Goal: Find specific page/section: Find specific page/section

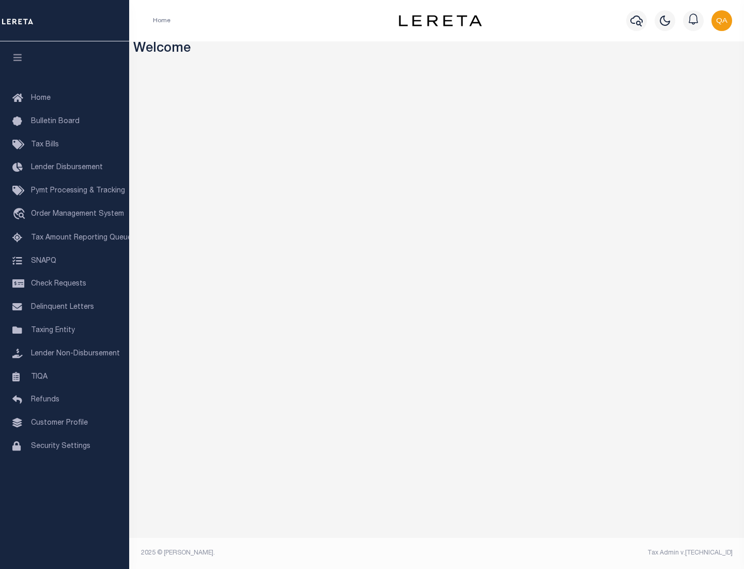
click at [65, 376] on link "TIQA" at bounding box center [64, 377] width 129 height 23
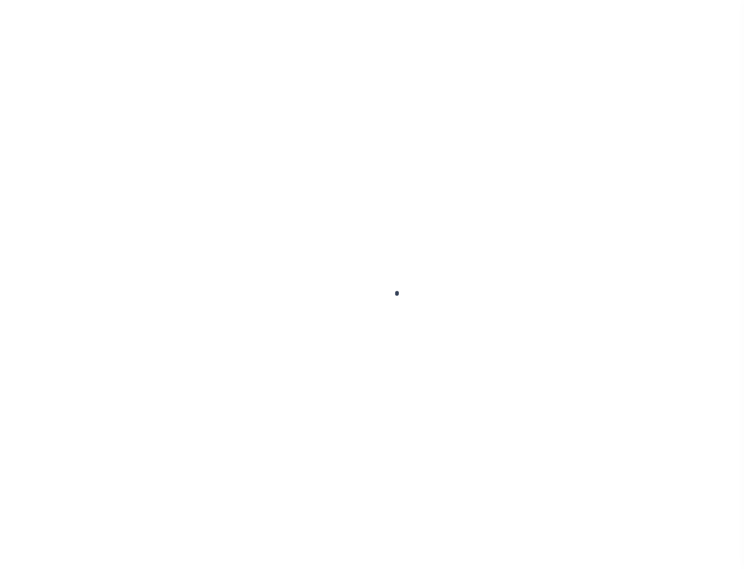
select select "200"
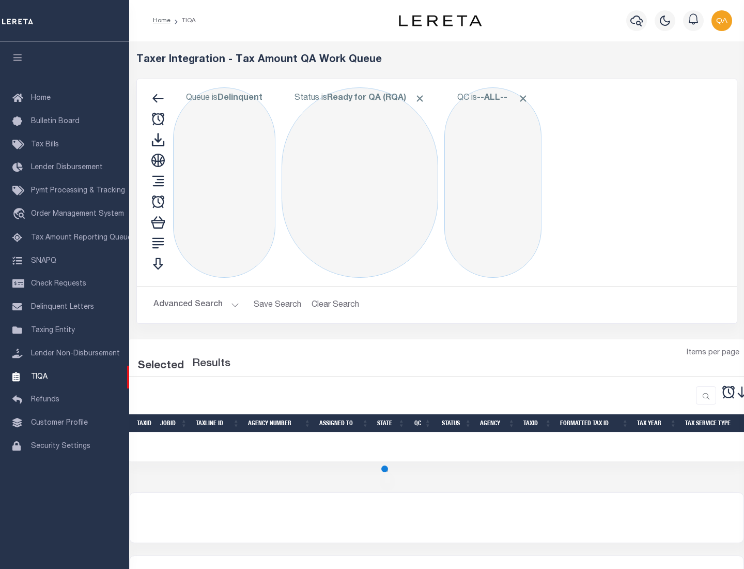
select select "200"
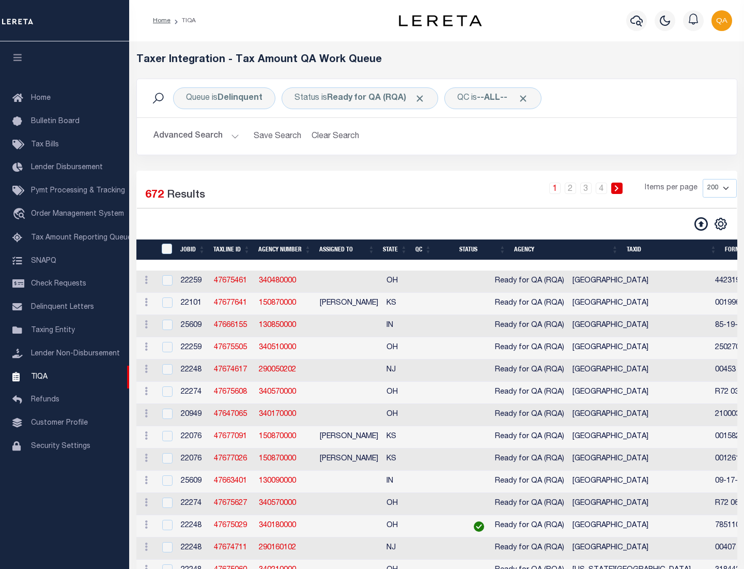
click at [423, 98] on span "Click to Remove" at bounding box center [420, 98] width 11 height 11
